Goal: Check status: Check status

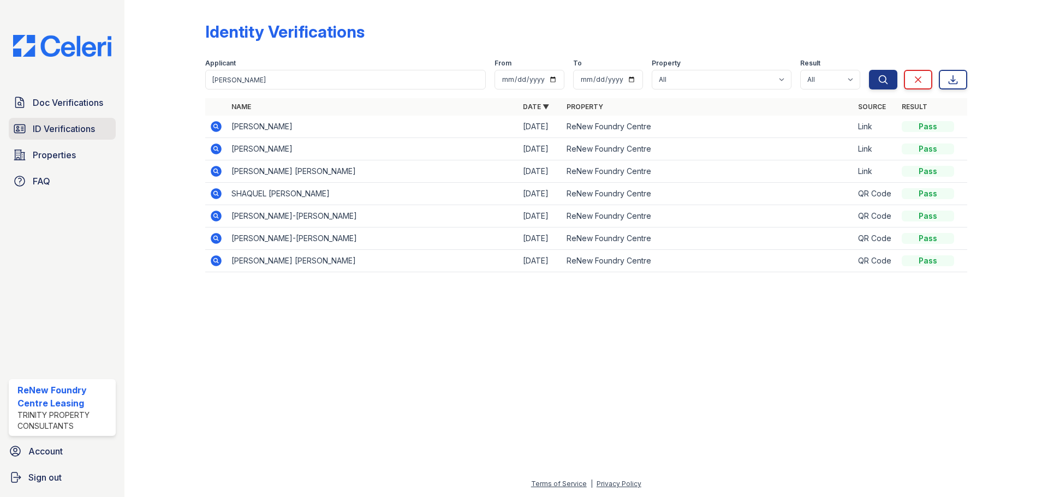
click at [74, 126] on span "ID Verifications" at bounding box center [64, 128] width 62 height 13
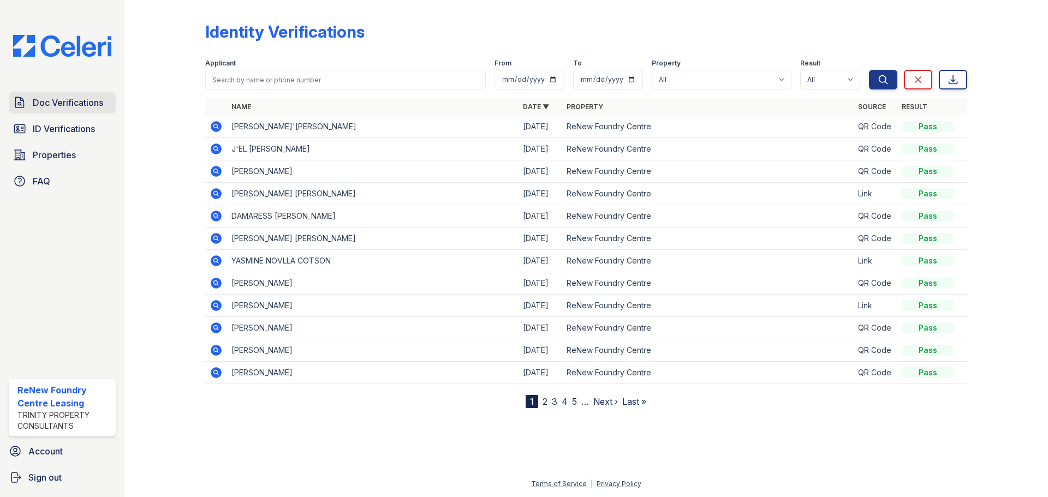
click at [56, 102] on span "Doc Verifications" at bounding box center [68, 102] width 70 height 13
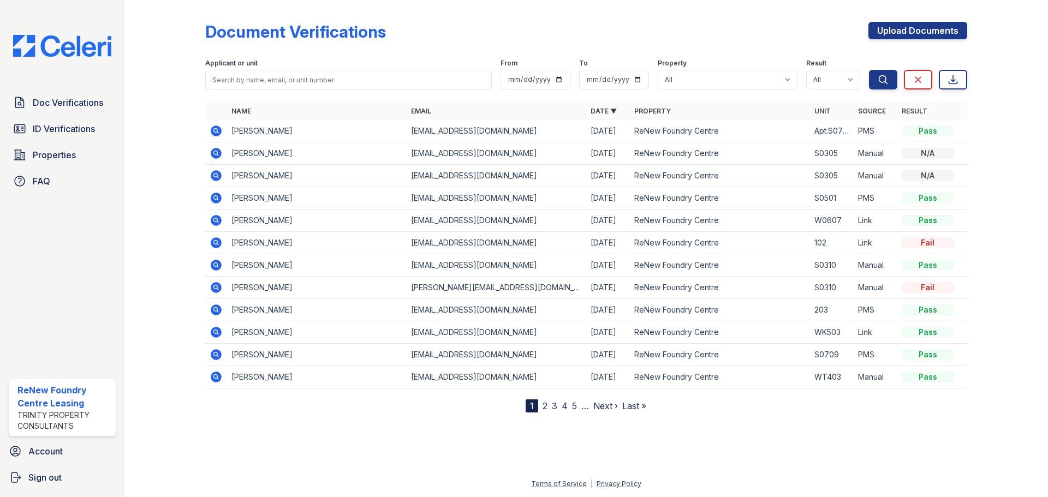
click at [217, 129] on icon at bounding box center [216, 130] width 13 height 13
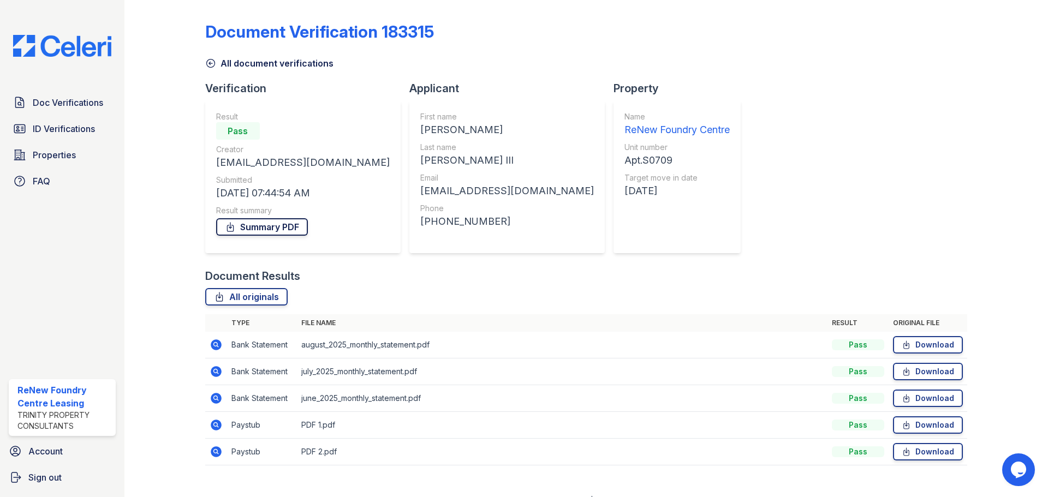
click at [278, 220] on link "Summary PDF" at bounding box center [262, 226] width 92 height 17
click at [84, 127] on span "ID Verifications" at bounding box center [64, 128] width 62 height 13
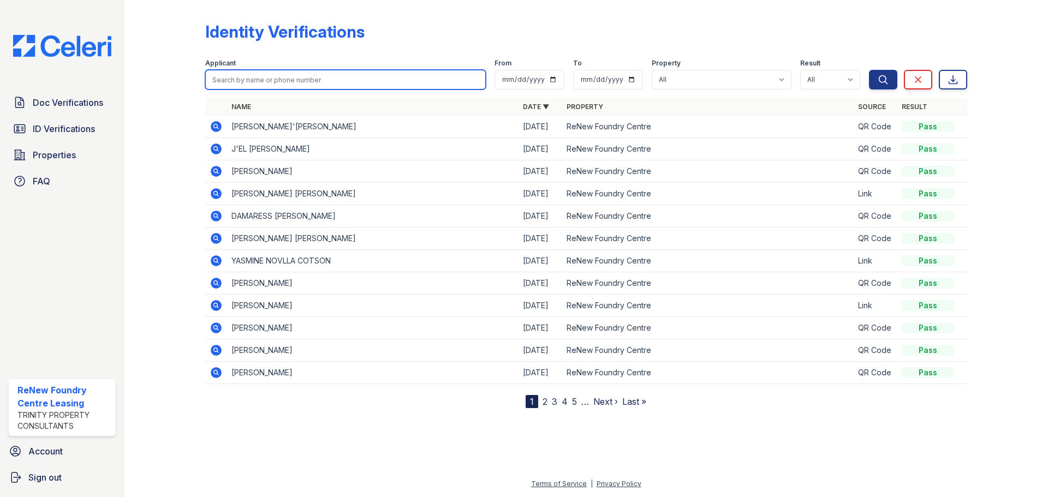
click at [373, 80] on input "search" at bounding box center [345, 80] width 281 height 20
type input "[PERSON_NAME]"
click at [869, 70] on button "Search" at bounding box center [883, 80] width 28 height 20
